Goal: Task Accomplishment & Management: Use online tool/utility

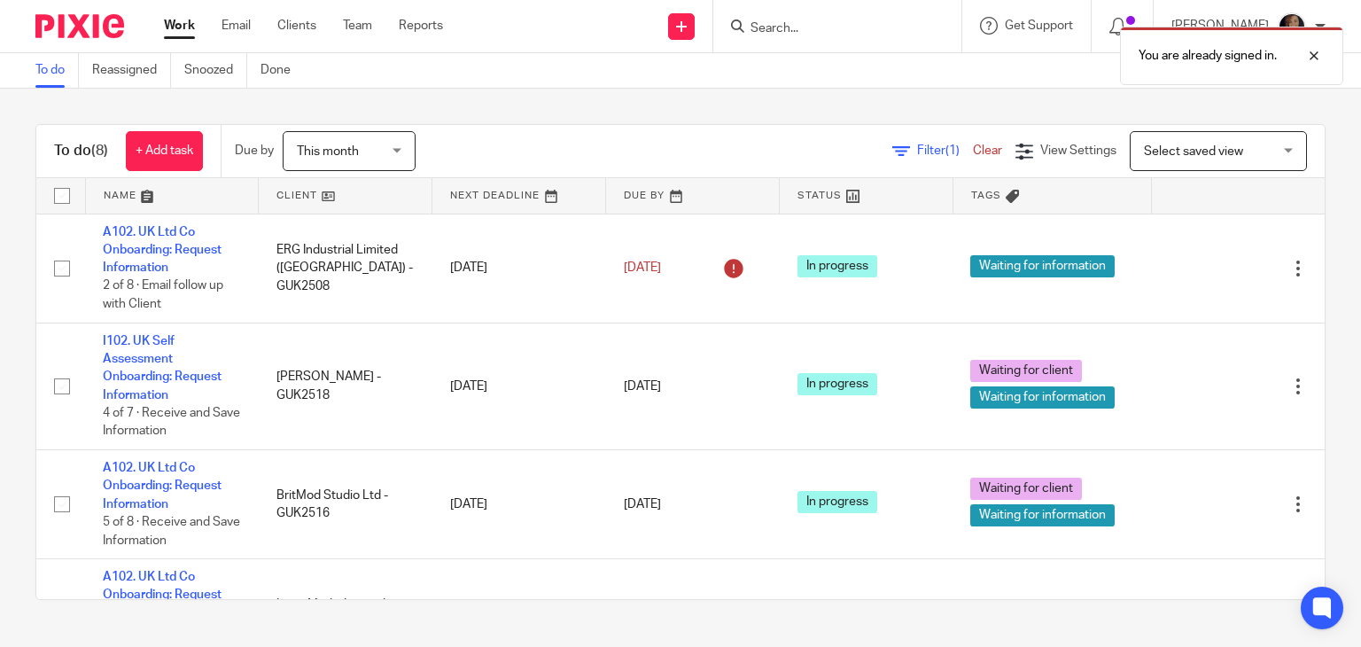
click at [800, 33] on div "You are already signed in." at bounding box center [1011, 51] width 663 height 67
click at [800, 16] on form at bounding box center [843, 26] width 189 height 22
click at [800, 25] on div "You are already signed in." at bounding box center [1011, 51] width 663 height 67
click at [1311, 56] on div at bounding box center [1301, 55] width 48 height 21
click at [829, 26] on input "Search" at bounding box center [828, 29] width 159 height 16
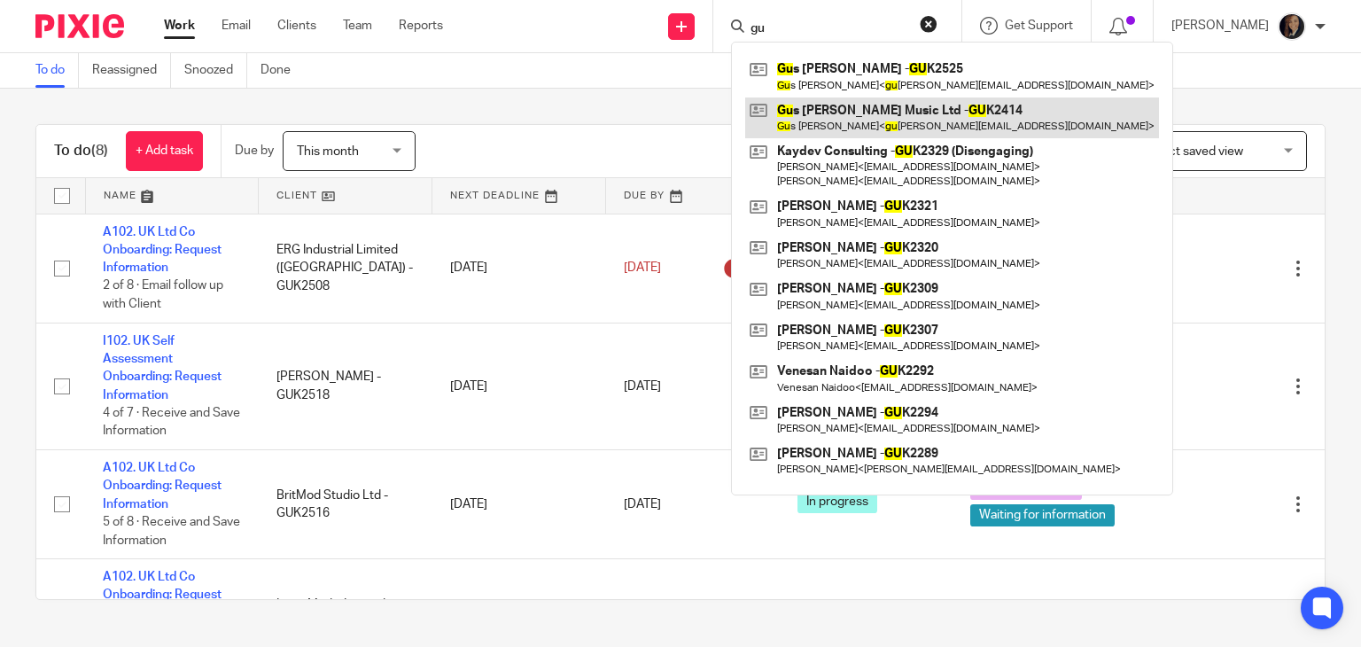
type input "gu"
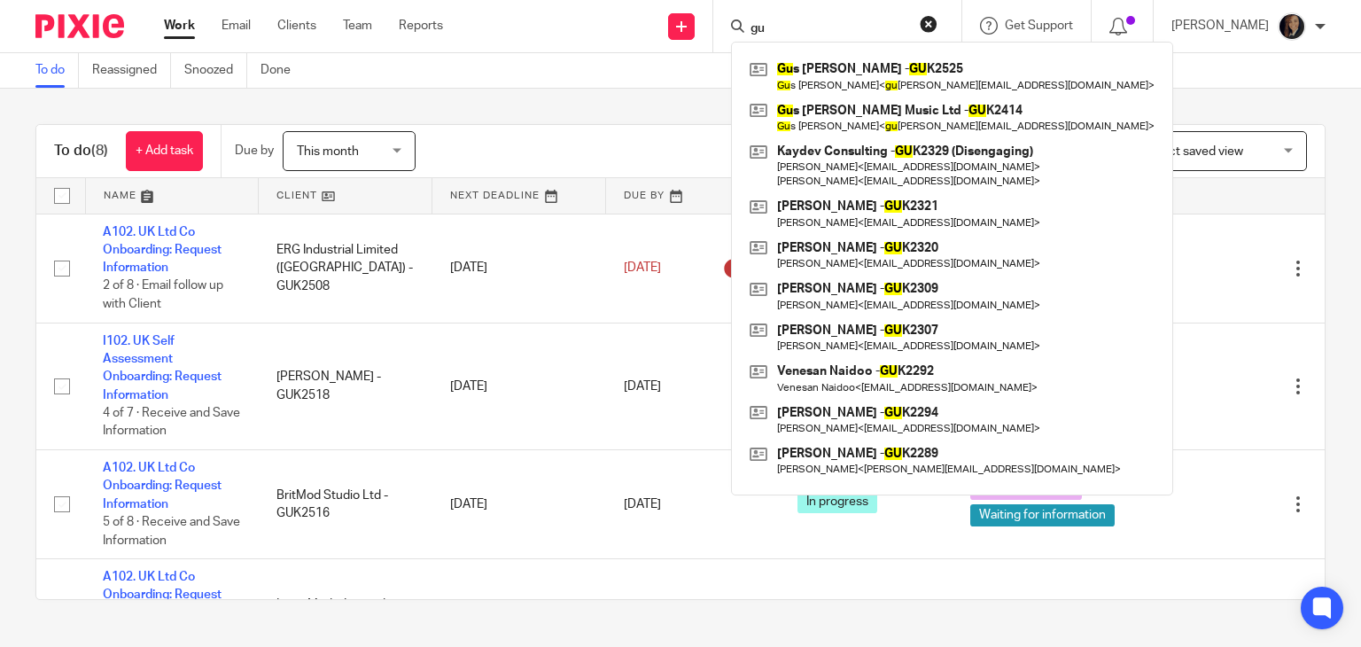
click at [1099, 72] on div "To do Reassigned Snoozed Done" at bounding box center [680, 70] width 1361 height 35
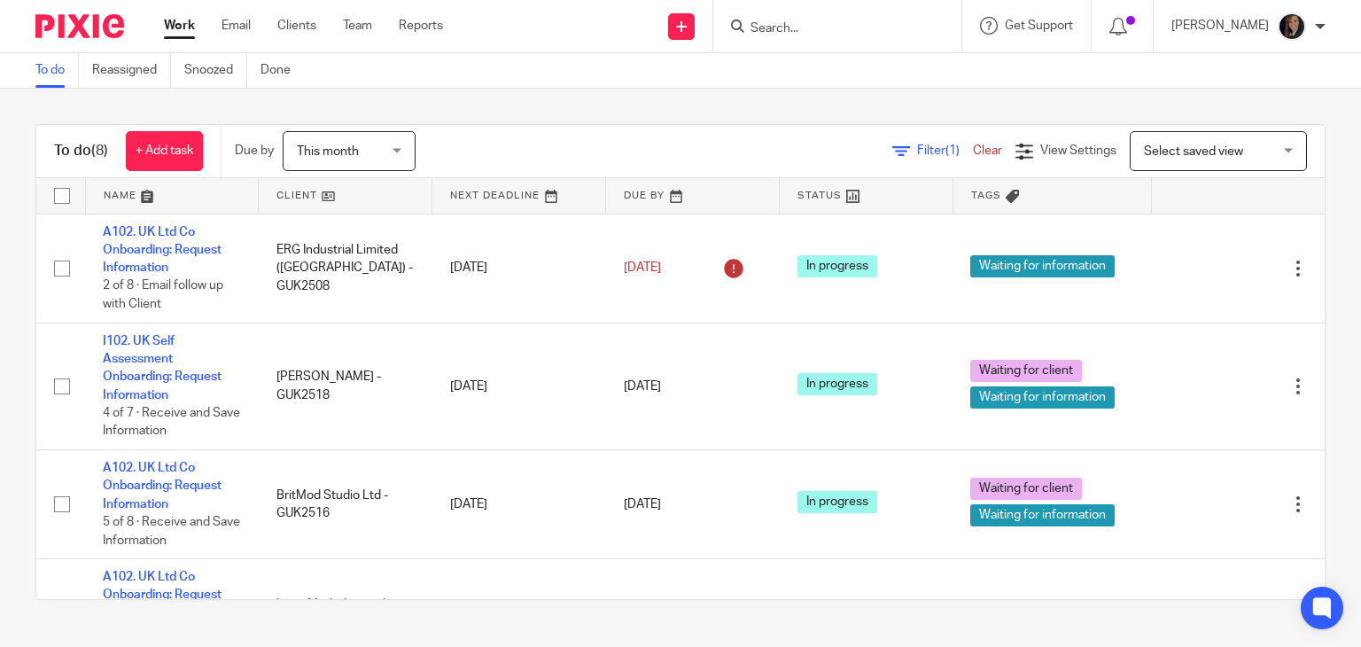
click at [391, 152] on span "This month" at bounding box center [344, 150] width 94 height 37
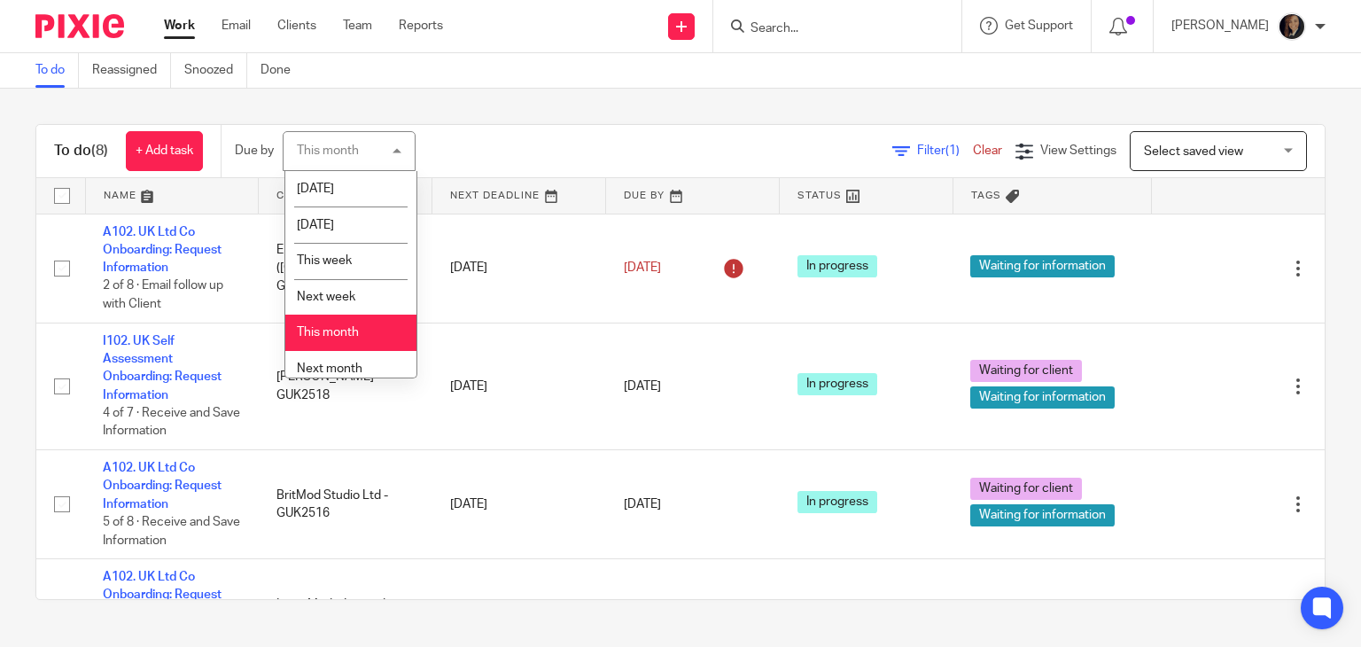
click at [338, 327] on li "This month" at bounding box center [350, 333] width 131 height 36
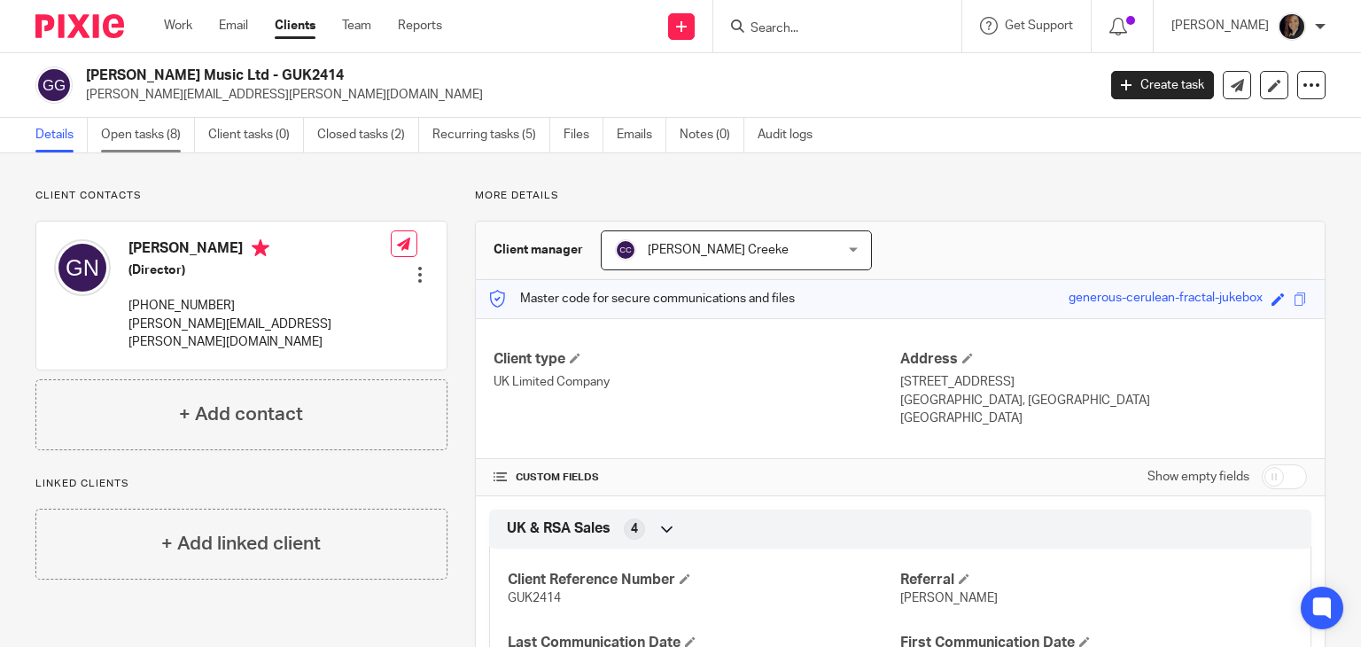
click at [154, 141] on link "Open tasks (8)" at bounding box center [148, 135] width 94 height 35
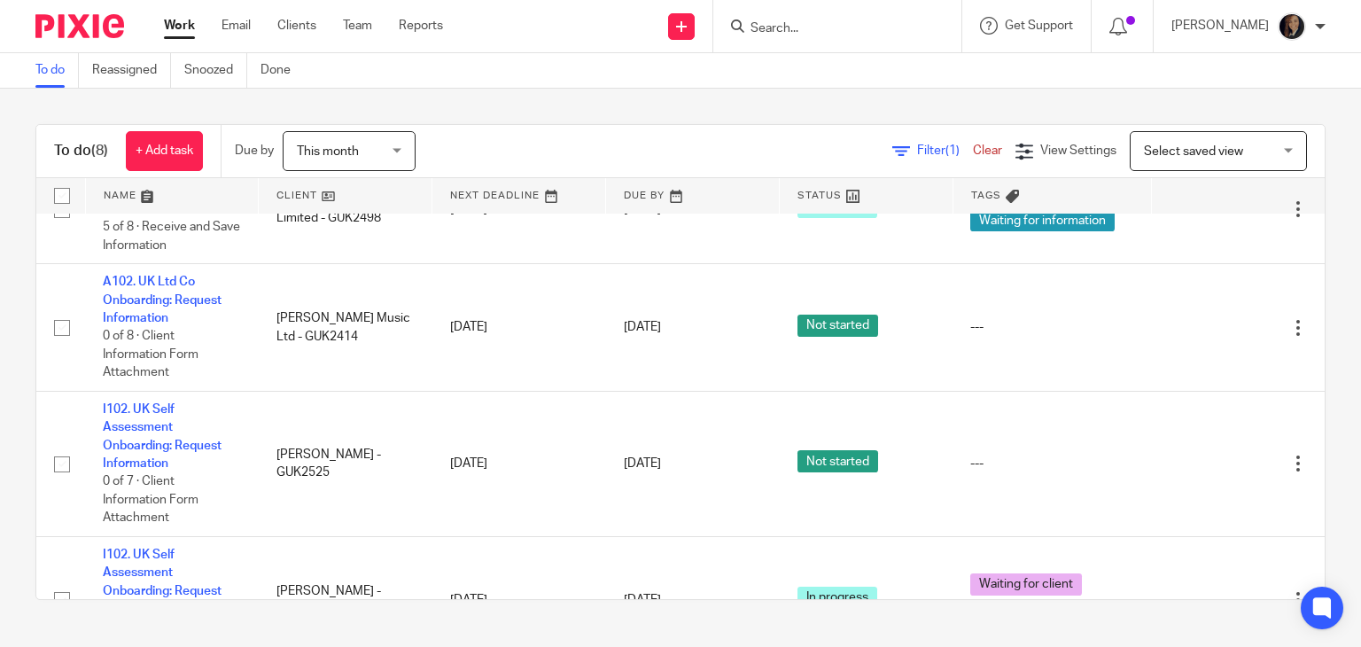
scroll to position [514, 0]
